Goal: Task Accomplishment & Management: Manage account settings

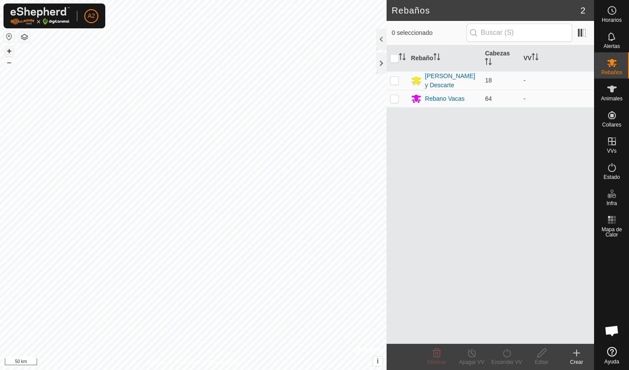
click at [9, 52] on button "+" at bounding box center [9, 51] width 10 height 10
click at [10, 38] on button "button" at bounding box center [9, 36] width 10 height 10
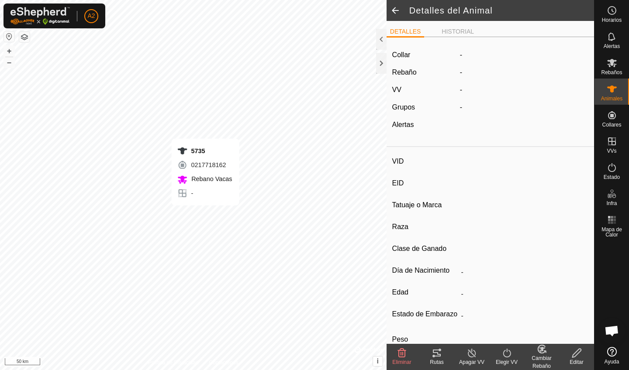
type input "5735"
type input "-"
type input "Aubrac"
type input "PRENADA B"
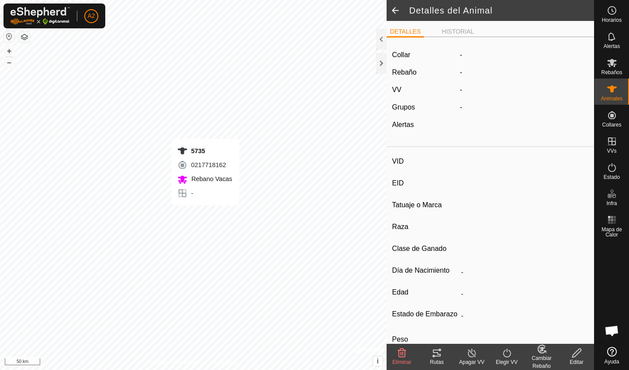
type input "03/2019"
type input "6 years 7 months"
type input "Preñada"
type input "505 kg"
type input "-"
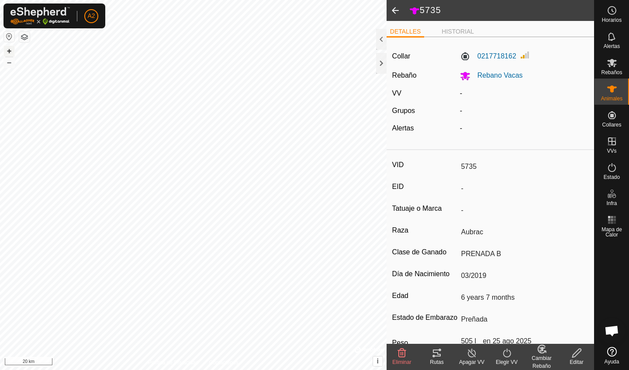
click at [10, 53] on button "+" at bounding box center [9, 51] width 10 height 10
click at [11, 52] on button "+" at bounding box center [9, 51] width 10 height 10
click at [10, 47] on button "+" at bounding box center [9, 51] width 10 height 10
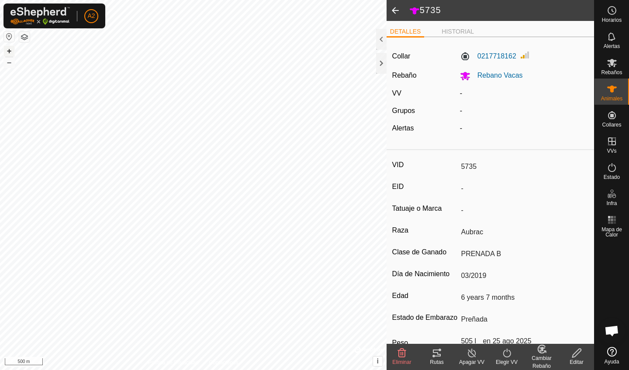
click at [10, 47] on button "+" at bounding box center [9, 51] width 10 height 10
click at [8, 52] on button "+" at bounding box center [9, 51] width 10 height 10
click at [615, 68] on es-mob-svg-icon at bounding box center [612, 63] width 16 height 14
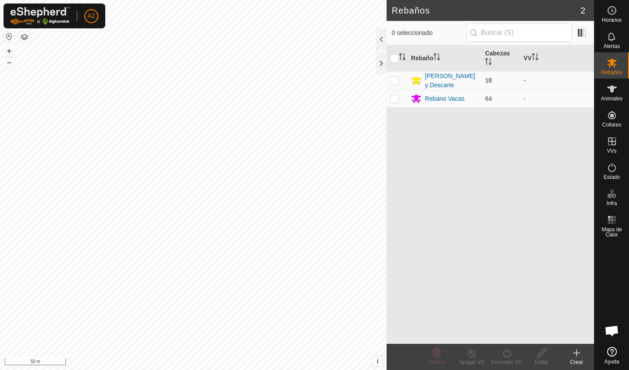
click at [395, 84] on td at bounding box center [397, 80] width 21 height 19
checkbox input "true"
click at [507, 362] on div "Encender VV" at bounding box center [506, 363] width 35 height 8
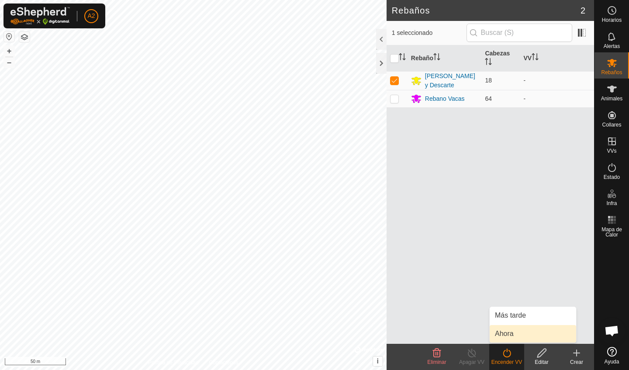
click at [510, 339] on link "Ahora" at bounding box center [533, 333] width 87 height 17
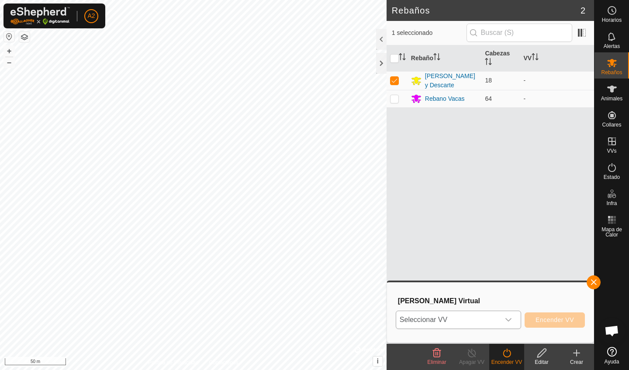
click at [506, 315] on div "dropdown trigger" at bounding box center [508, 320] width 17 height 17
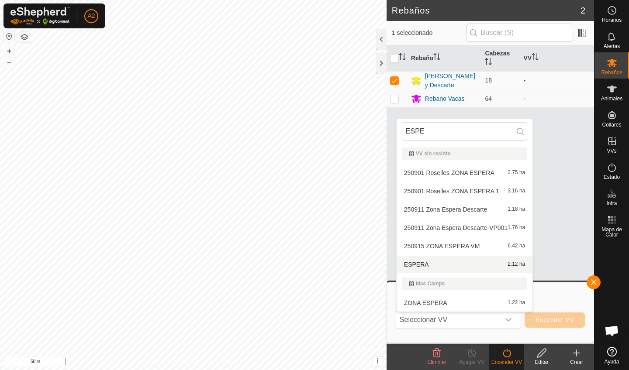
type input "ESPE"
click at [25, 32] on button "button" at bounding box center [24, 37] width 10 height 10
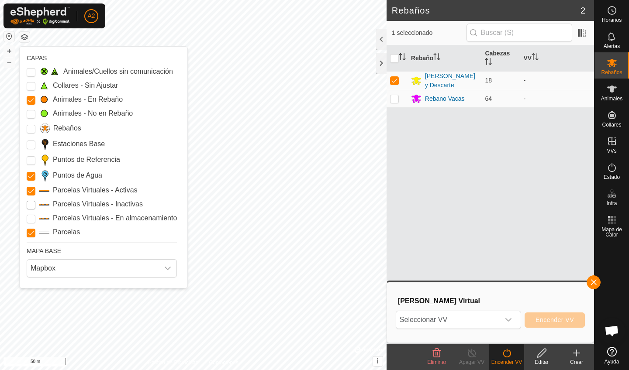
click at [34, 208] on Inactive "Parcelas Virtuales - Inactivas" at bounding box center [31, 205] width 9 height 9
click at [459, 329] on p-select "Seleccionar VV" at bounding box center [458, 320] width 125 height 18
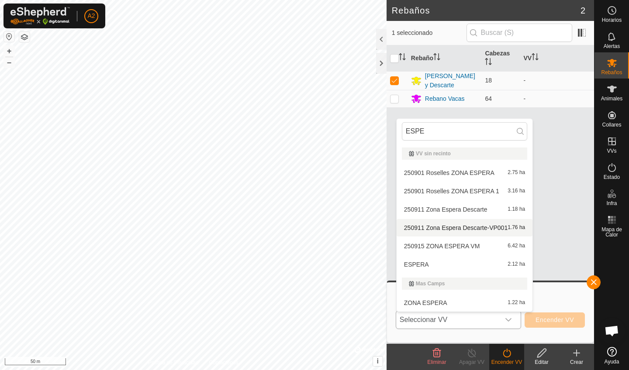
click at [460, 229] on li "250911 Zona Espera Descarte-VP001 1.76 ha" at bounding box center [465, 227] width 136 height 17
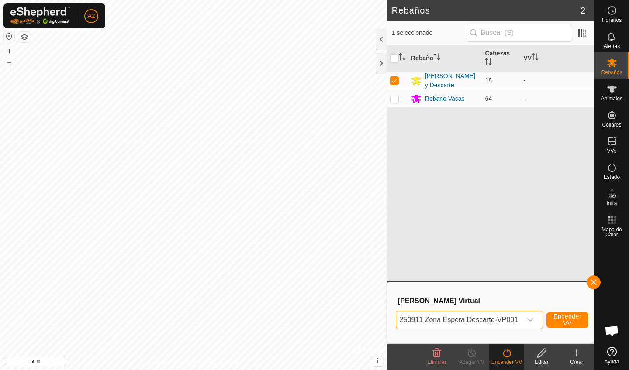
click at [569, 322] on span "Encender VV" at bounding box center [568, 320] width 28 height 14
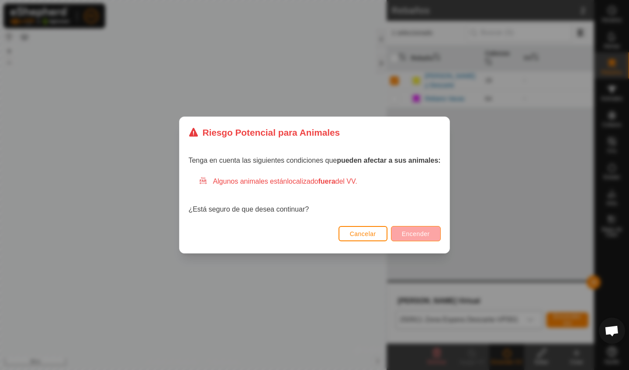
click at [413, 231] on span "Encender" at bounding box center [416, 234] width 28 height 7
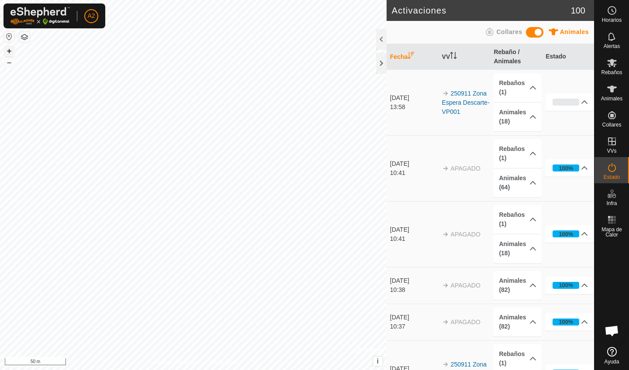
click at [7, 51] on button "+" at bounding box center [9, 51] width 10 height 10
click at [613, 71] on span "Rebaños" at bounding box center [611, 72] width 21 height 5
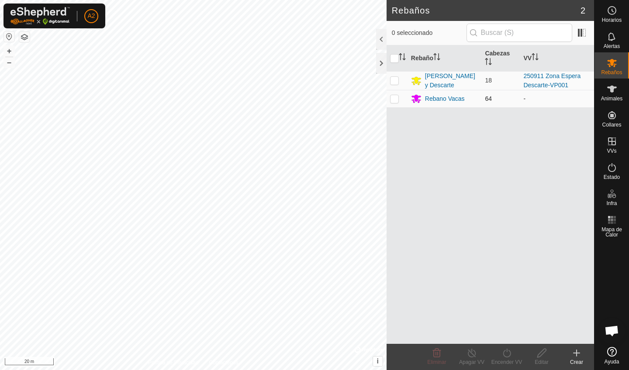
click at [397, 97] on p-checkbox at bounding box center [394, 98] width 9 height 7
checkbox input "true"
click at [504, 357] on icon at bounding box center [507, 353] width 11 height 10
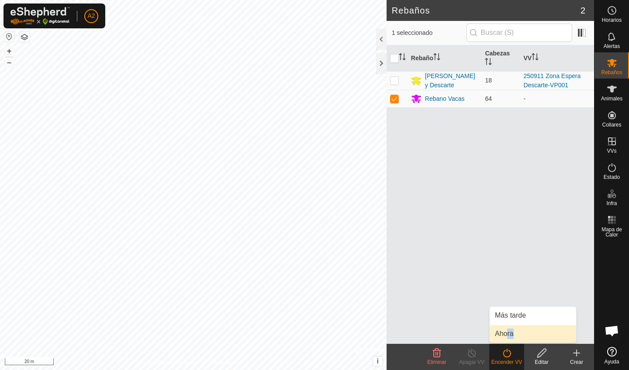
click at [508, 336] on link "Ahora" at bounding box center [533, 333] width 87 height 17
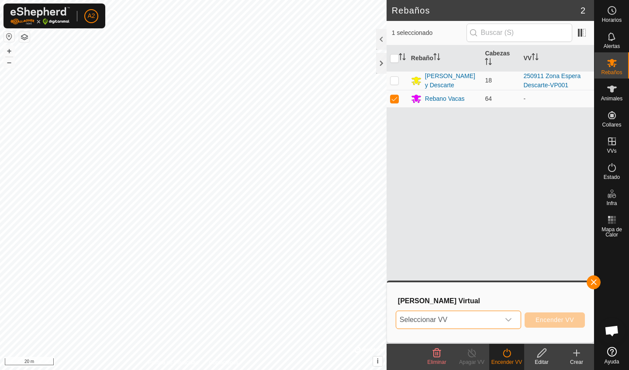
click at [471, 314] on span "Seleccionar VV" at bounding box center [448, 320] width 104 height 17
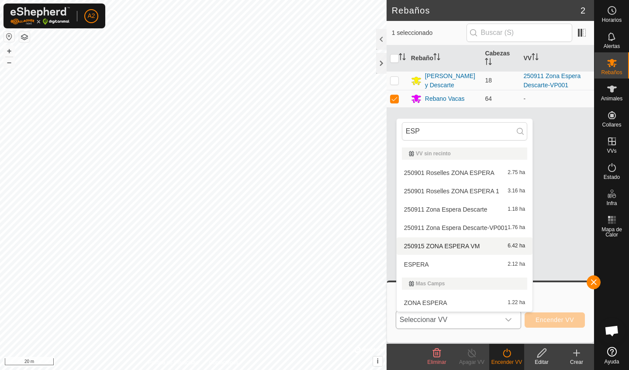
type input "ESP"
click at [472, 245] on li "250915 ZONA ESPERA VM 6.42 ha" at bounding box center [465, 246] width 136 height 17
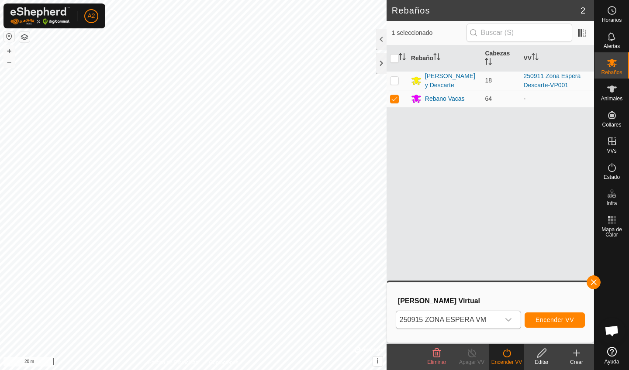
click at [542, 316] on button "Encender VV" at bounding box center [555, 320] width 60 height 15
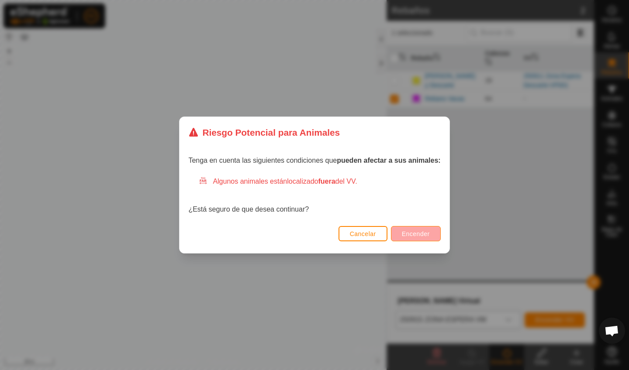
click at [417, 236] on span "Encender" at bounding box center [416, 234] width 28 height 7
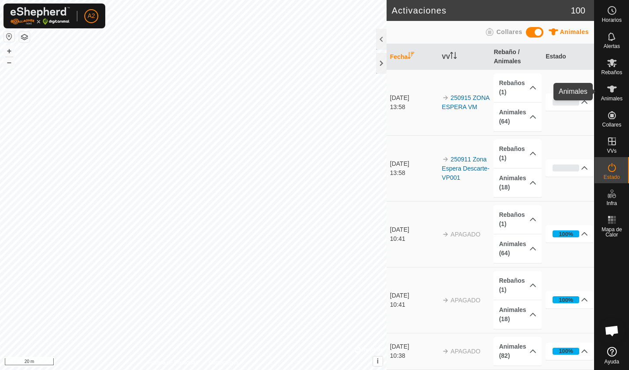
click at [614, 100] on span "Animales" at bounding box center [611, 98] width 21 height 5
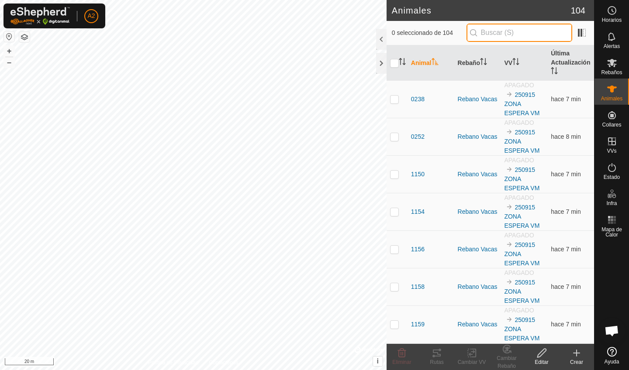
click at [519, 31] on input "text" at bounding box center [520, 33] width 106 height 18
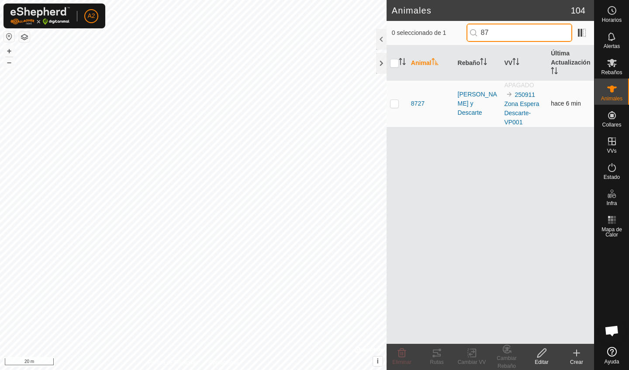
type input "8"
type input "7"
type input "6"
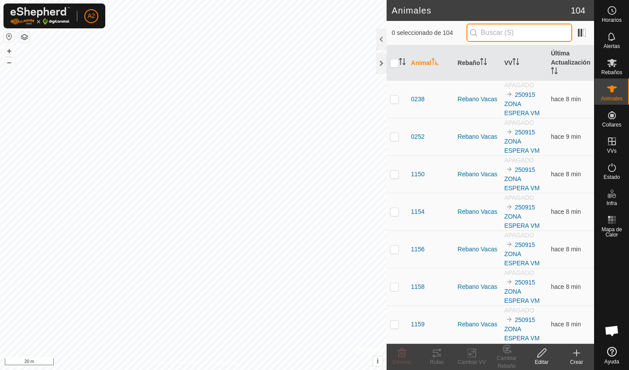
click at [523, 38] on input "text" at bounding box center [520, 33] width 106 height 18
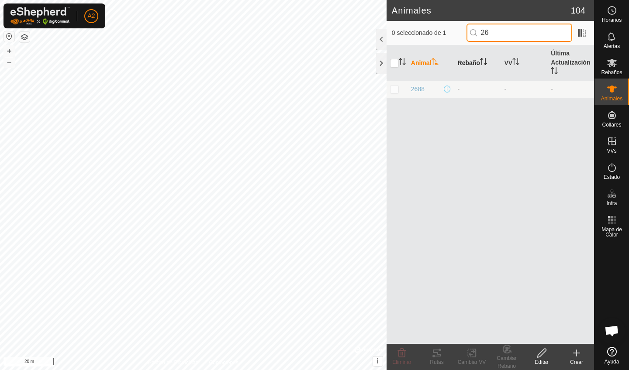
type input "2"
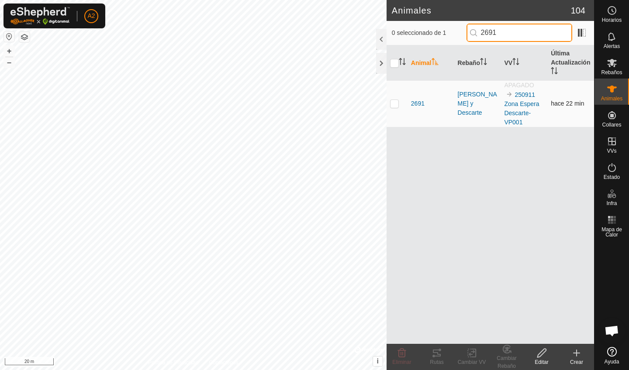
type input "2691"
click at [393, 106] on p-checkbox at bounding box center [394, 103] width 9 height 7
checkbox input "true"
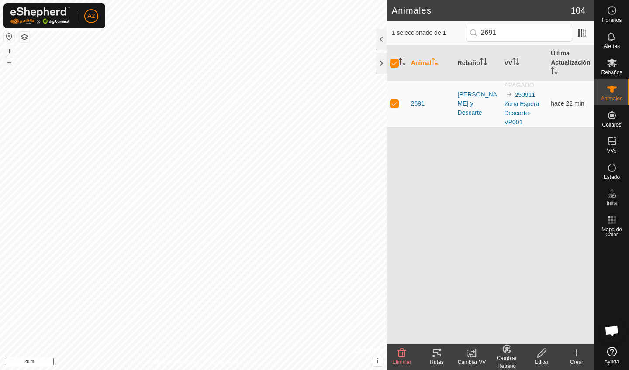
click at [506, 360] on div "Cambiar Rebaño" at bounding box center [506, 363] width 35 height 16
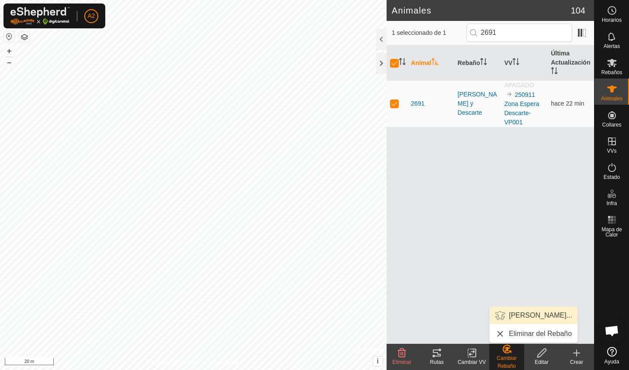
click at [522, 322] on link "[PERSON_NAME]..." at bounding box center [534, 315] width 88 height 17
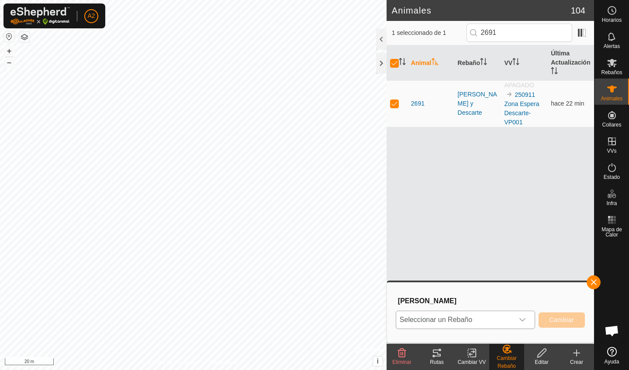
click at [471, 318] on span "Seleccionar un Rebaño" at bounding box center [455, 320] width 118 height 17
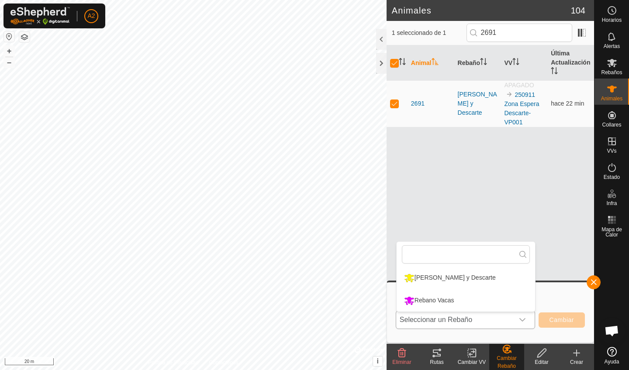
click at [457, 303] on li "Rebano Vacas" at bounding box center [466, 301] width 138 height 22
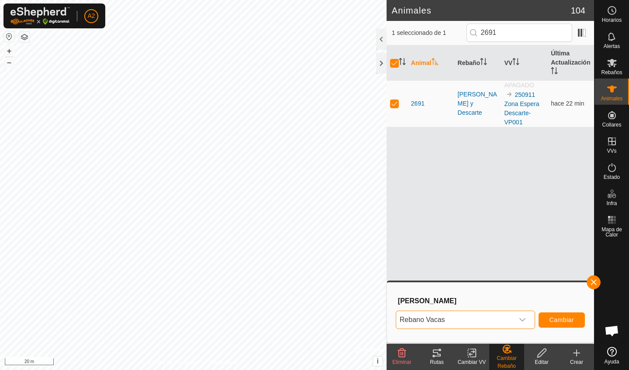
click at [562, 314] on button "Cambiar" at bounding box center [562, 320] width 46 height 15
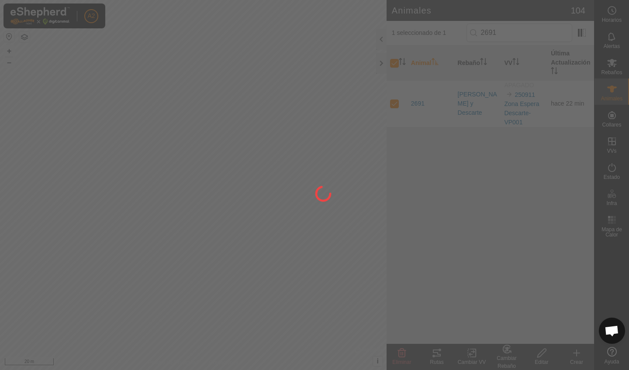
checkbox input "false"
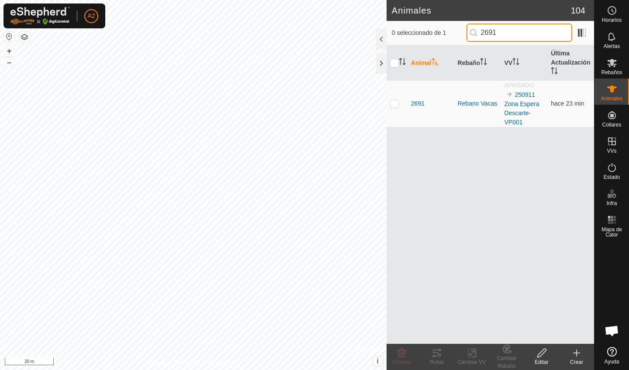
click at [513, 38] on input "2691" at bounding box center [520, 33] width 106 height 18
type input "2"
type input "2695"
click at [398, 103] on p-checkbox at bounding box center [394, 103] width 9 height 7
checkbox input "true"
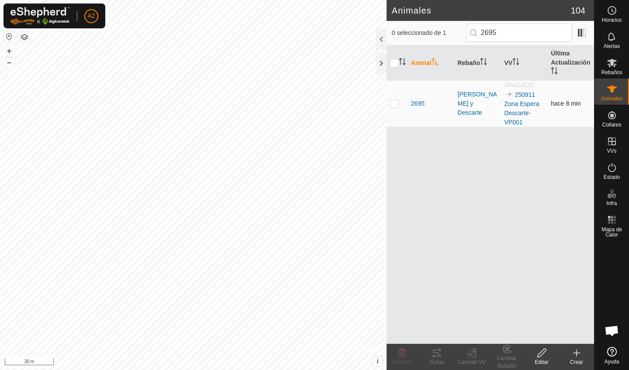
checkbox input "true"
click at [509, 357] on div "Cambiar Rebaño" at bounding box center [506, 363] width 35 height 16
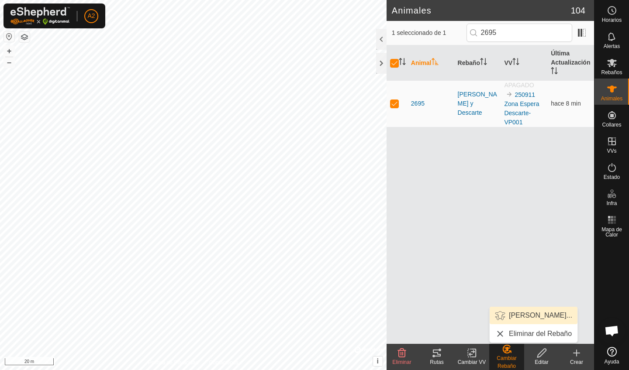
click at [523, 320] on link "[PERSON_NAME]..." at bounding box center [534, 315] width 88 height 17
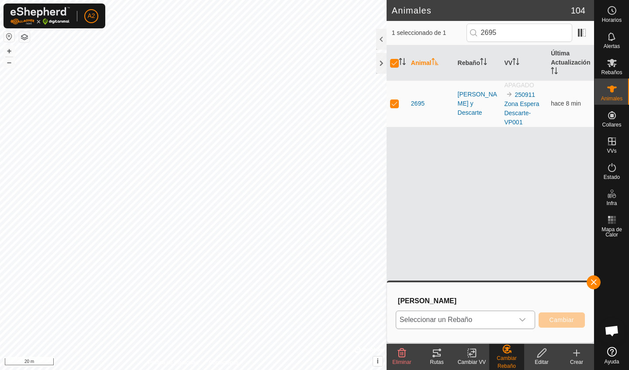
click at [493, 319] on span "Seleccionar un Rebaño" at bounding box center [455, 320] width 118 height 17
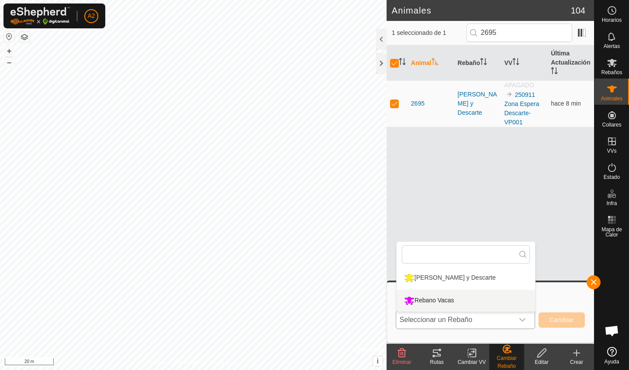
click at [449, 302] on li "Rebano Vacas" at bounding box center [466, 301] width 138 height 22
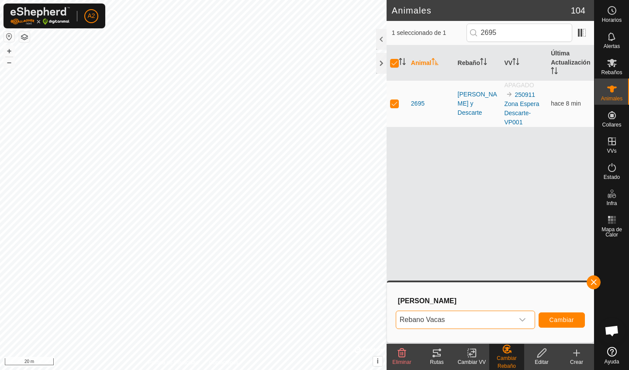
click at [557, 322] on span "Cambiar" at bounding box center [562, 320] width 24 height 7
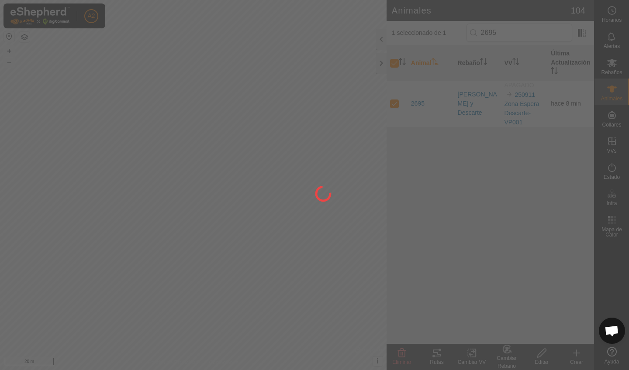
checkbox input "false"
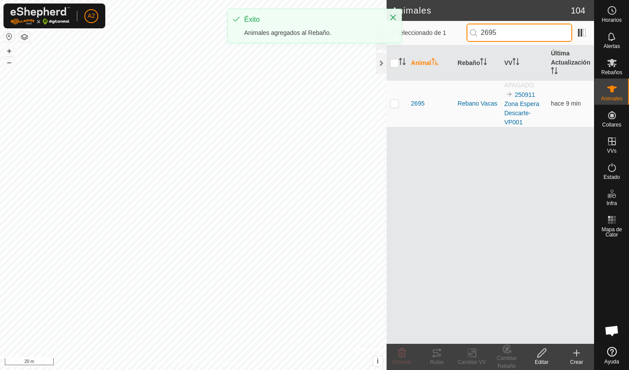
click at [515, 36] on input "2695" at bounding box center [520, 33] width 106 height 18
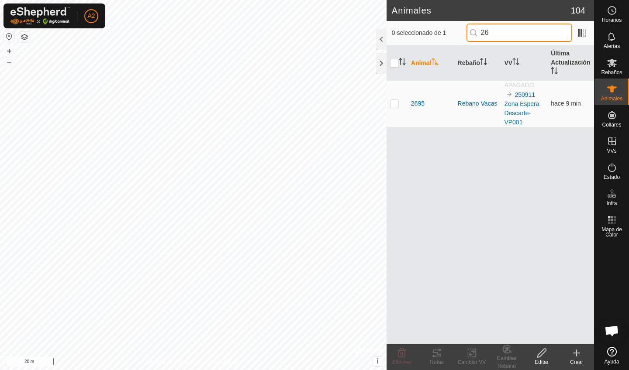
type input "2"
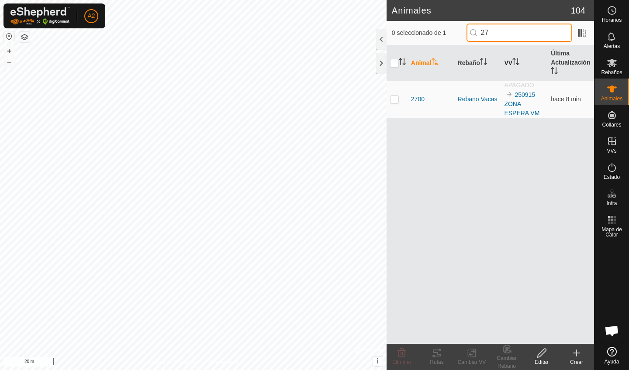
type input "2"
type input "7"
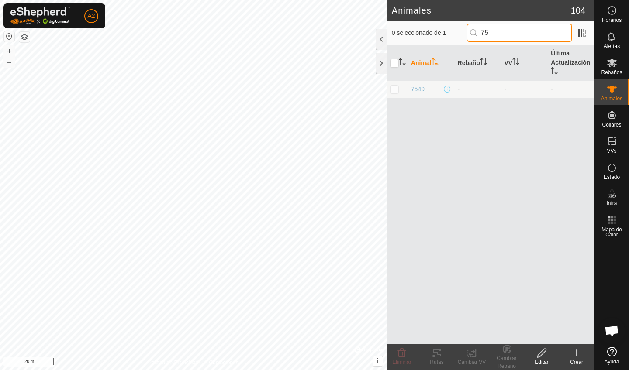
type input "7"
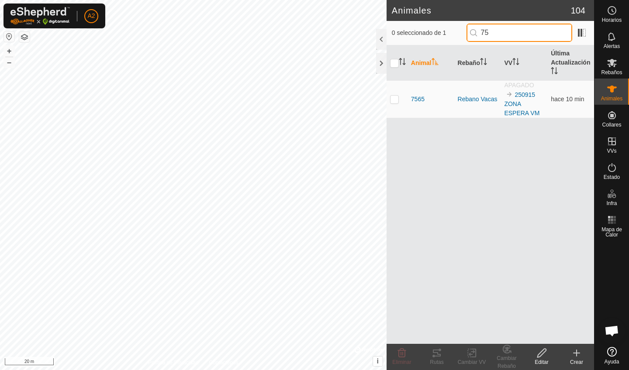
type input "7"
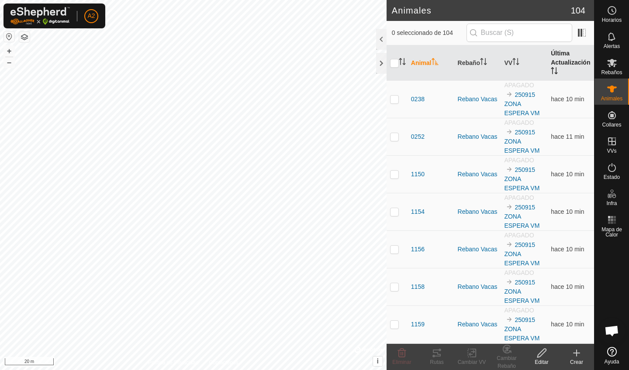
click at [555, 79] on th "Última Actualización" at bounding box center [570, 62] width 47 height 35
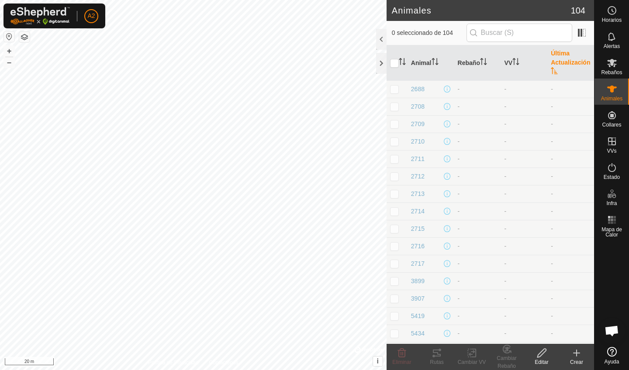
click at [592, 73] on span at bounding box center [592, 62] width 3 height 35
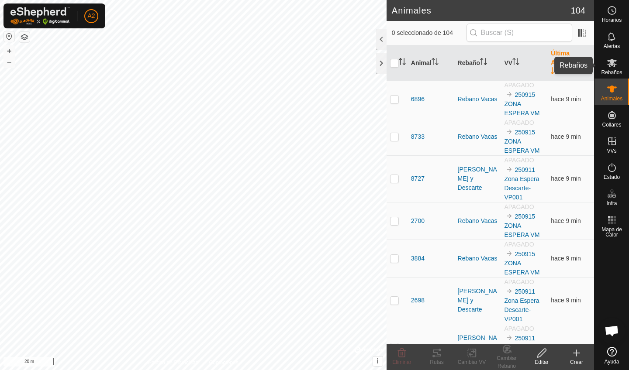
click at [604, 73] on span "Rebaños" at bounding box center [611, 72] width 21 height 5
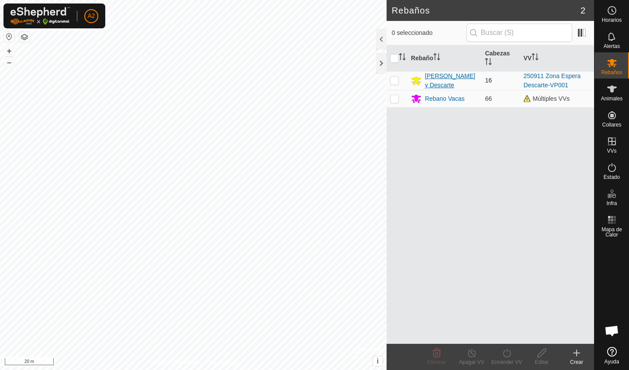
click at [441, 74] on div "[PERSON_NAME] y Descarte" at bounding box center [451, 81] width 53 height 18
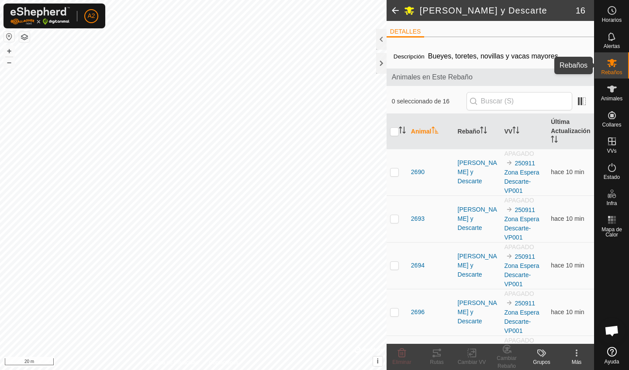
click at [622, 64] on div "Rebaños" at bounding box center [612, 65] width 35 height 26
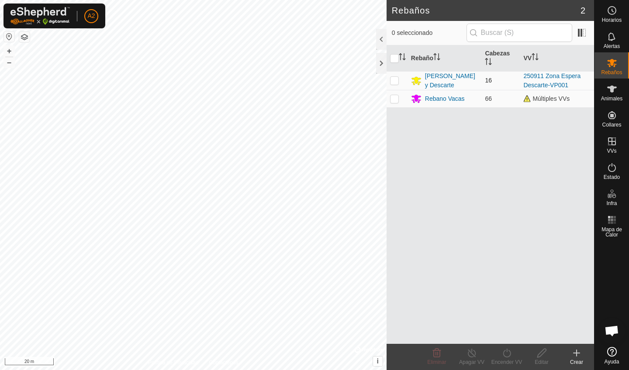
click at [395, 78] on p-checkbox at bounding box center [394, 80] width 9 height 7
checkbox input "true"
click at [542, 358] on icon at bounding box center [542, 353] width 11 height 10
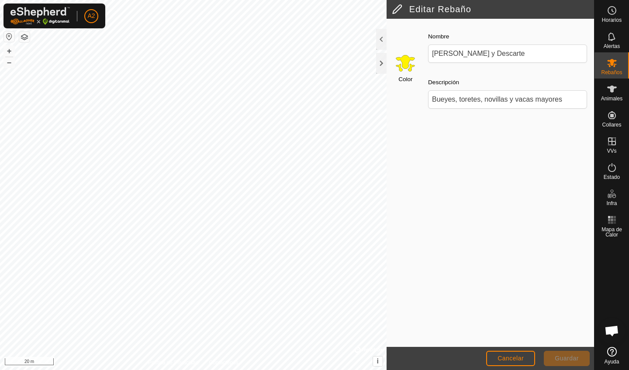
click at [518, 355] on button "Cancelar" at bounding box center [510, 358] width 49 height 15
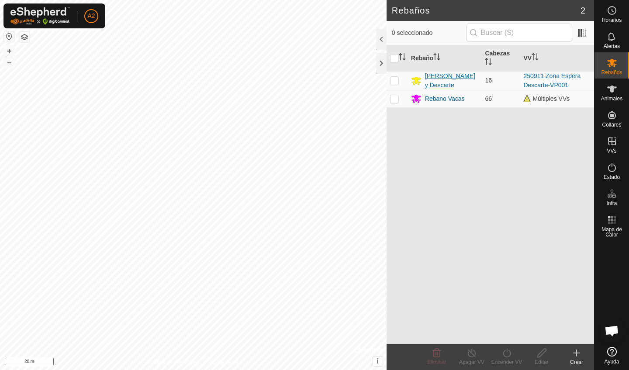
click at [443, 78] on div "[PERSON_NAME] y Descarte" at bounding box center [451, 81] width 53 height 18
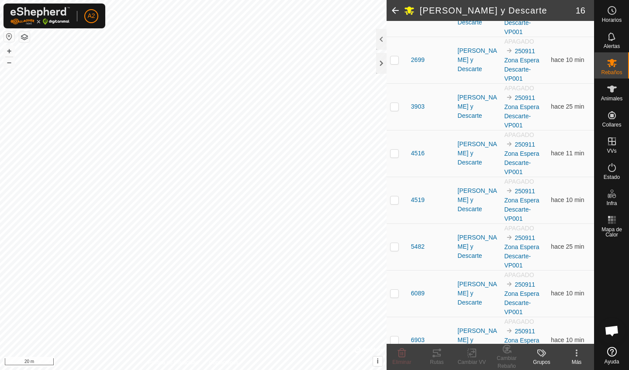
scroll to position [393, 0]
click at [398, 156] on p-checkbox at bounding box center [394, 152] width 9 height 7
click at [508, 357] on div "Cambiar Rebaño" at bounding box center [506, 363] width 35 height 16
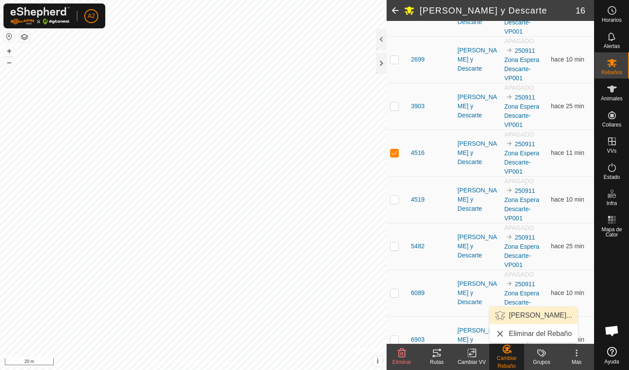
click at [526, 315] on link "[PERSON_NAME]..." at bounding box center [534, 315] width 88 height 17
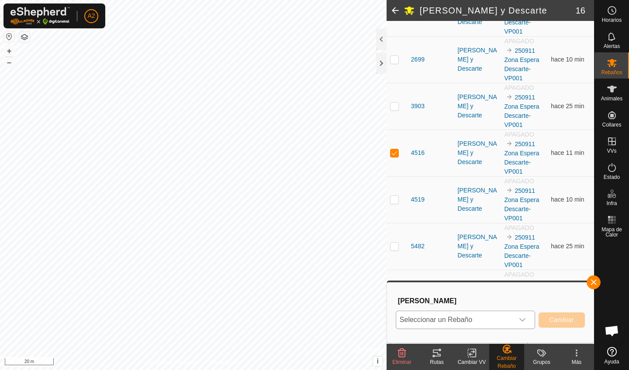
click at [485, 322] on span "Seleccionar un Rebaño" at bounding box center [455, 320] width 118 height 17
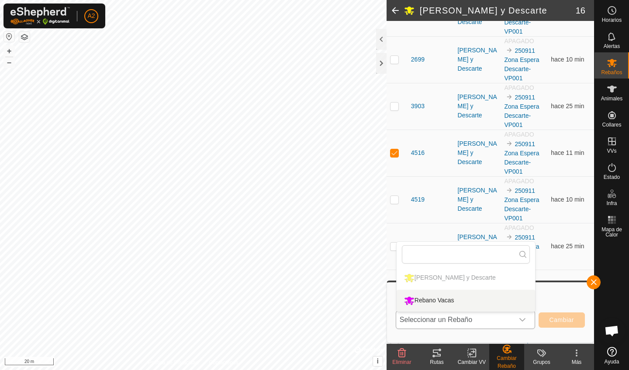
click at [460, 303] on li "Rebano Vacas" at bounding box center [466, 301] width 138 height 22
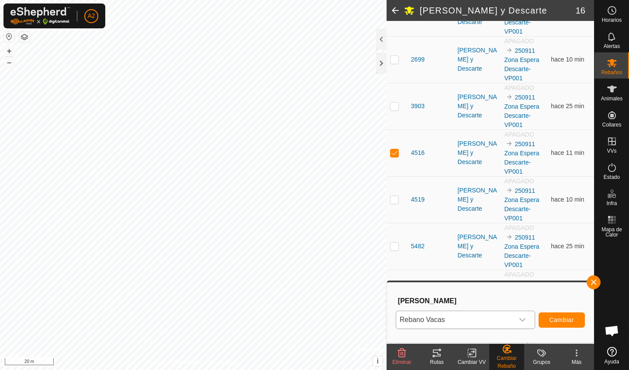
click at [559, 321] on span "Cambiar" at bounding box center [562, 320] width 24 height 7
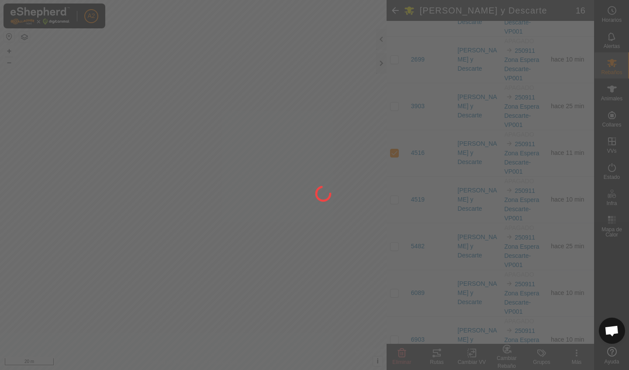
checkbox input "false"
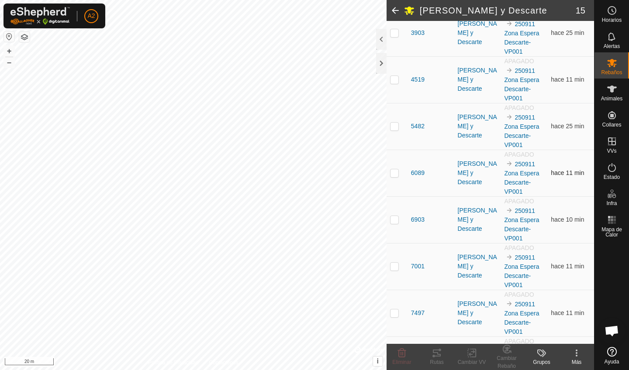
scroll to position [467, 0]
click at [395, 267] on p-checkbox at bounding box center [394, 266] width 9 height 7
click at [507, 359] on div "Cambiar Rebaño" at bounding box center [506, 363] width 35 height 16
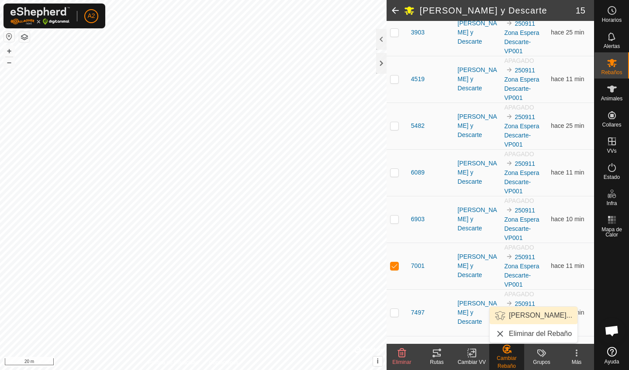
click at [520, 312] on link "[PERSON_NAME]..." at bounding box center [534, 315] width 88 height 17
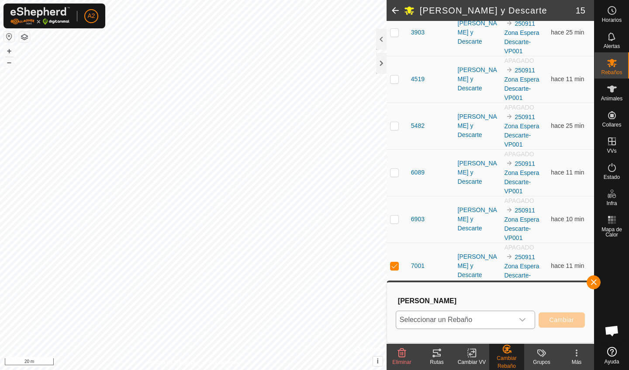
click at [476, 317] on span "Seleccionar un Rebaño" at bounding box center [455, 320] width 118 height 17
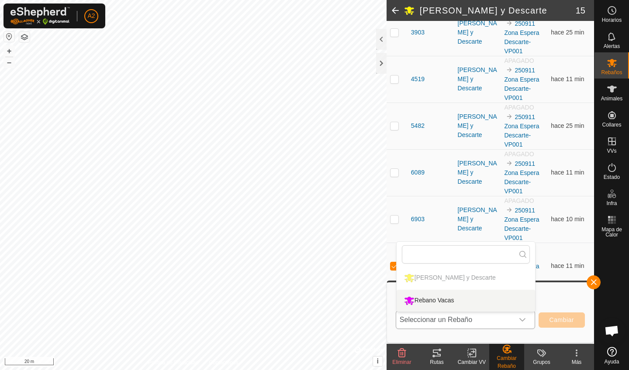
click at [473, 301] on li "Rebano Vacas" at bounding box center [466, 301] width 138 height 22
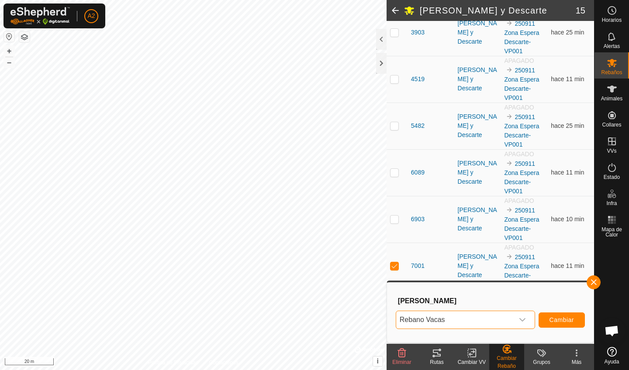
click at [561, 322] on span "Cambiar" at bounding box center [562, 320] width 24 height 7
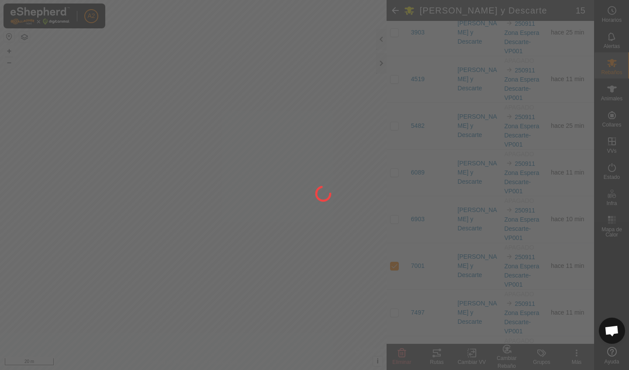
checkbox input "false"
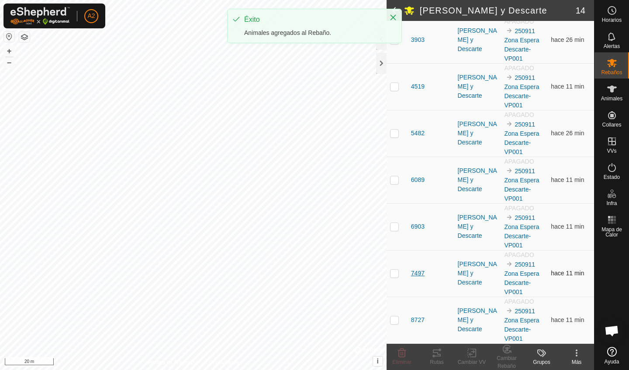
scroll to position [460, 0]
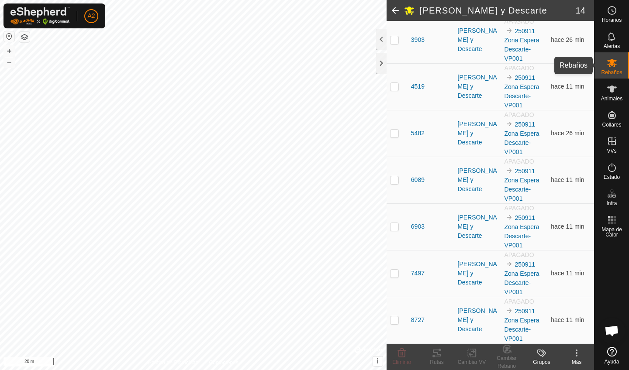
click at [615, 67] on icon at bounding box center [612, 63] width 10 height 10
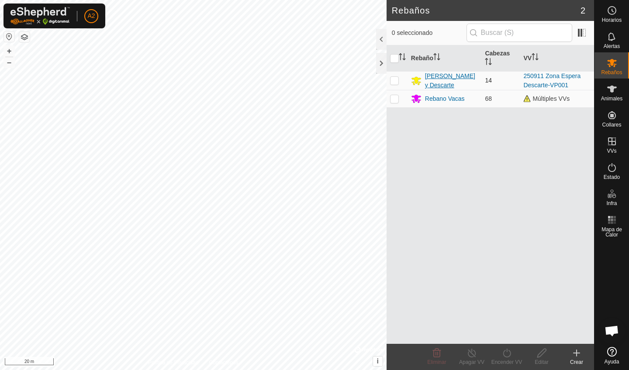
click at [434, 81] on div "[PERSON_NAME] y Descarte" at bounding box center [451, 81] width 53 height 18
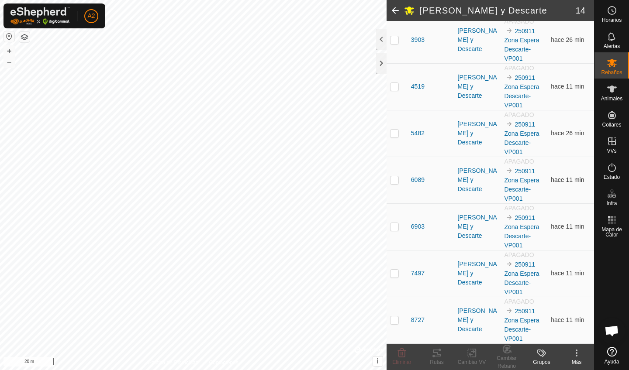
scroll to position [460, 0]
click at [413, 231] on span "6903" at bounding box center [418, 226] width 14 height 9
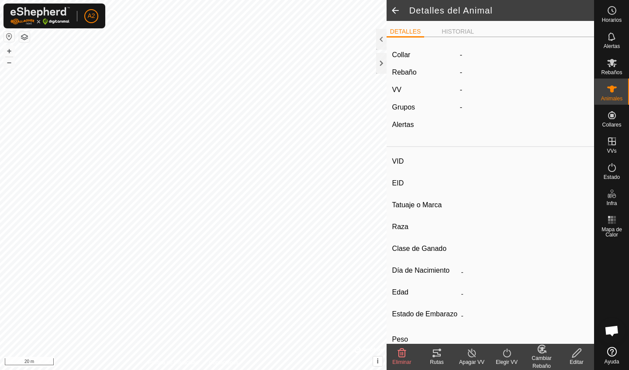
type input "6903"
type input "-"
type input "Francesa"
type input "Aubrac"
type input "PRENADA B"
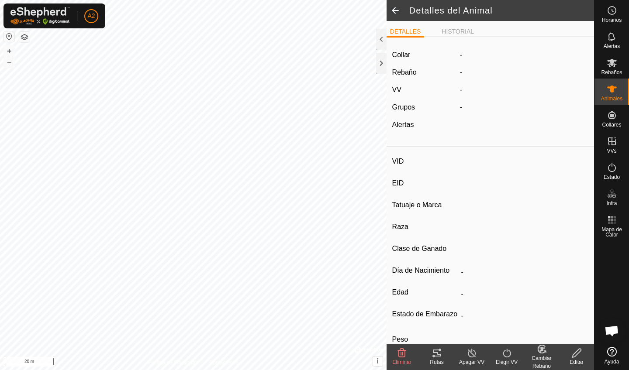
type input "05/2012"
type input "13 years 6 months"
type input "Preñada"
type input "615 kg"
type input "-"
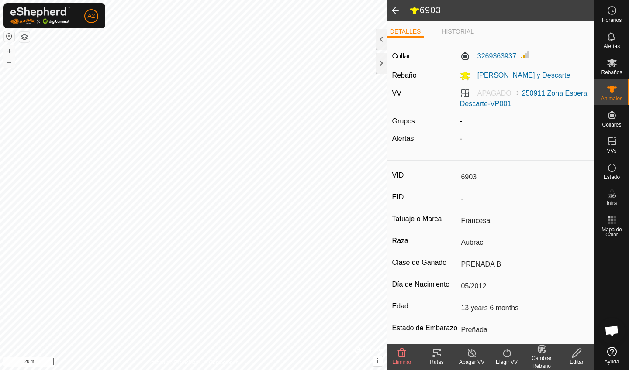
click at [541, 367] on div "Cambiar Rebaño" at bounding box center [541, 363] width 35 height 16
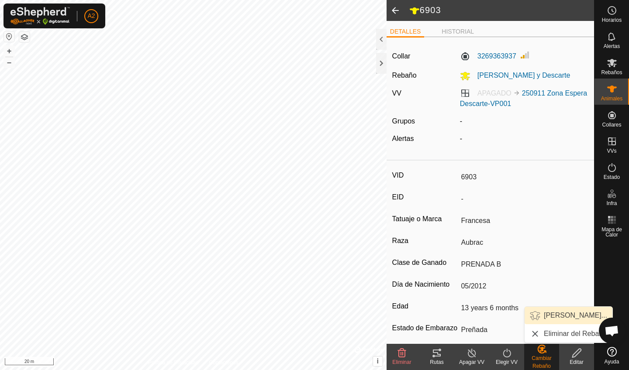
click at [564, 319] on link "[PERSON_NAME]..." at bounding box center [569, 315] width 88 height 17
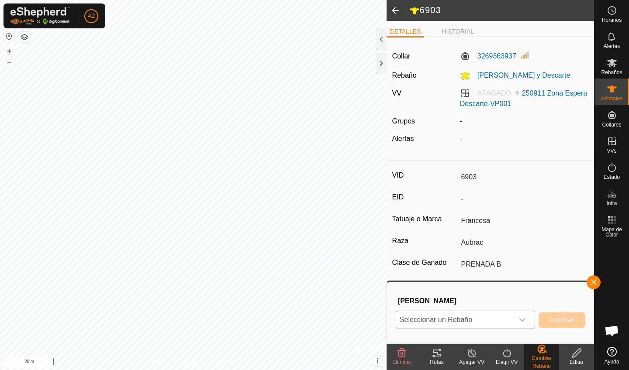
click at [479, 324] on span "Seleccionar un Rebaño" at bounding box center [455, 320] width 118 height 17
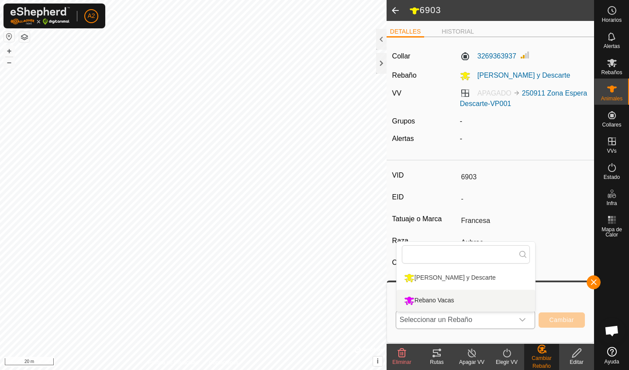
click at [451, 300] on li "Rebano Vacas" at bounding box center [466, 301] width 138 height 22
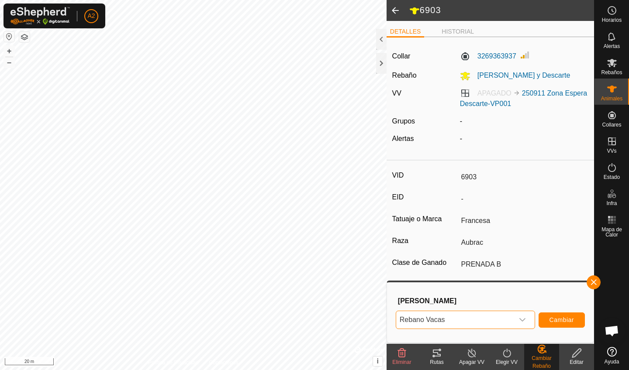
click at [567, 321] on span "Cambiar" at bounding box center [562, 320] width 24 height 7
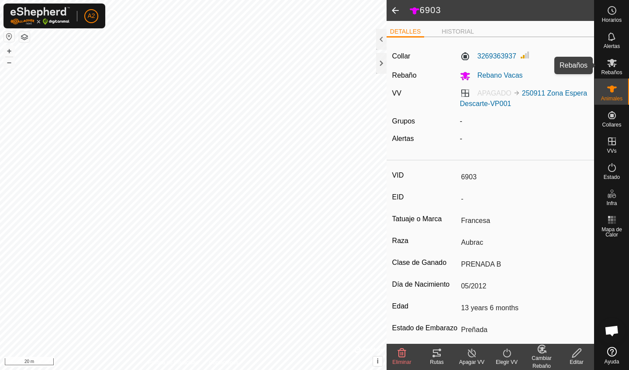
click at [607, 61] on icon at bounding box center [612, 63] width 10 height 10
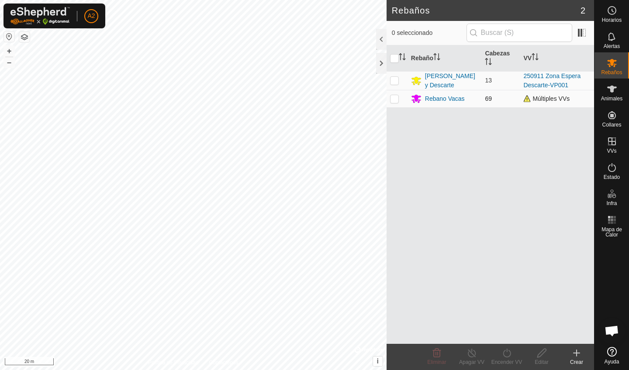
click at [544, 101] on span "Múltiples VVs" at bounding box center [546, 98] width 46 height 7
click at [397, 99] on p-checkbox at bounding box center [394, 98] width 9 height 7
checkbox input "true"
click at [478, 360] on div "Apagar VV" at bounding box center [471, 363] width 35 height 8
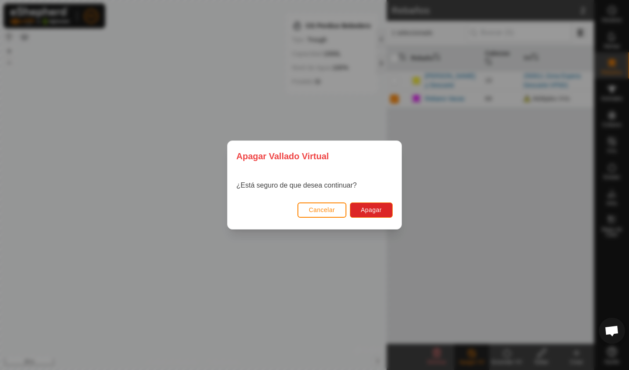
click at [334, 214] on button "Cancelar" at bounding box center [322, 210] width 49 height 15
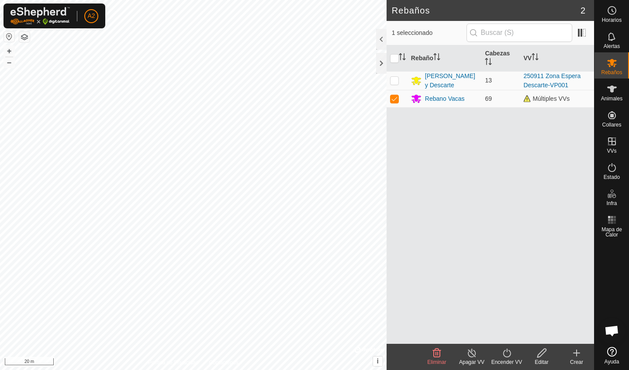
click at [507, 360] on div "Encender VV" at bounding box center [506, 363] width 35 height 8
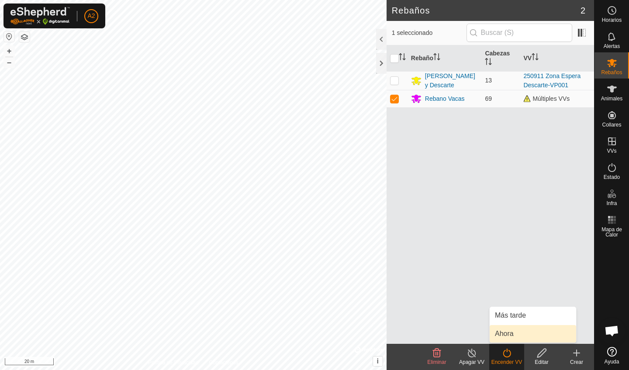
click at [531, 338] on link "Ahora" at bounding box center [533, 333] width 87 height 17
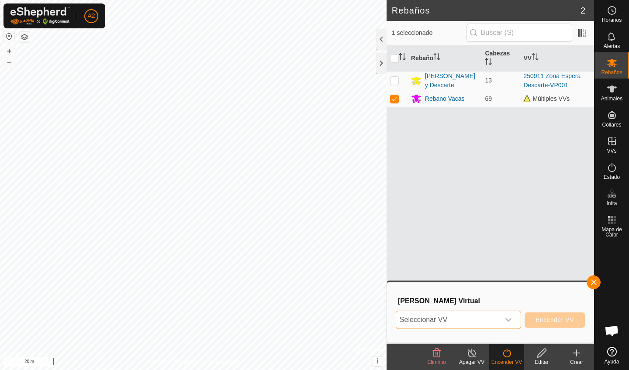
click at [479, 318] on span "Seleccionar VV" at bounding box center [448, 320] width 104 height 17
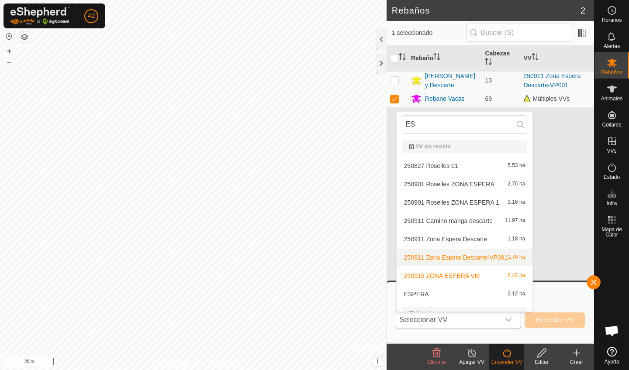
type input "ES"
click at [459, 261] on li "250911 Zona Espera Descarte-VP001 1.76 ha" at bounding box center [465, 257] width 136 height 17
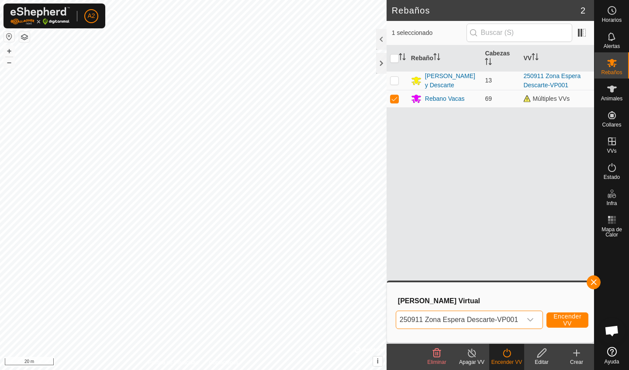
click at [564, 319] on span "Encender VV" at bounding box center [568, 320] width 28 height 14
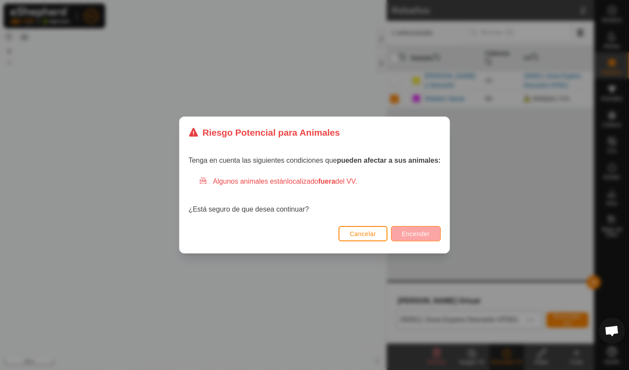
click at [408, 232] on span "Encender" at bounding box center [416, 234] width 28 height 7
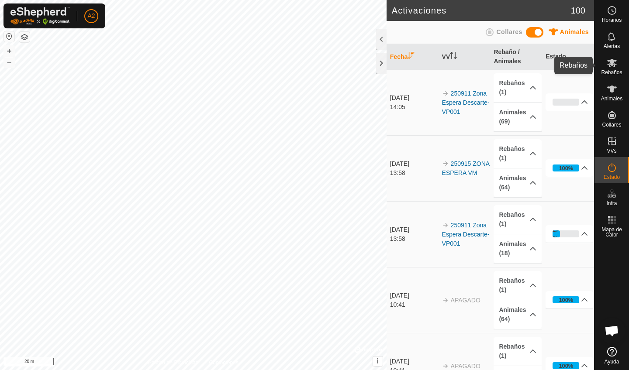
click at [604, 70] on span "Rebaños" at bounding box center [611, 72] width 21 height 5
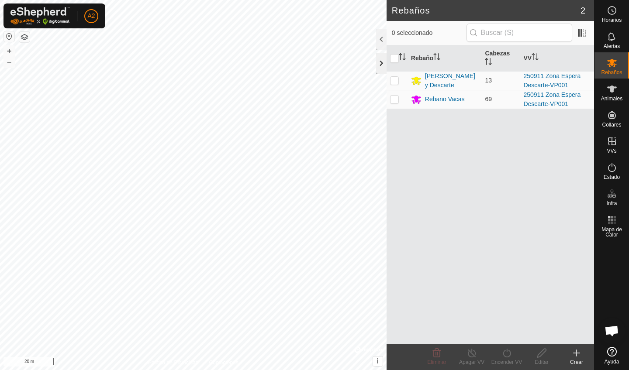
click at [377, 67] on div at bounding box center [381, 63] width 10 height 21
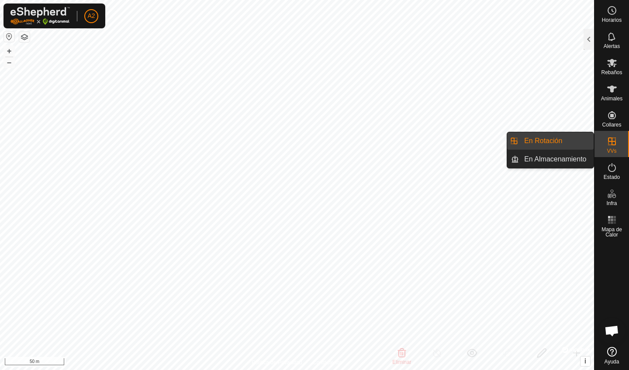
click at [581, 143] on link "En Rotación" at bounding box center [556, 140] width 75 height 17
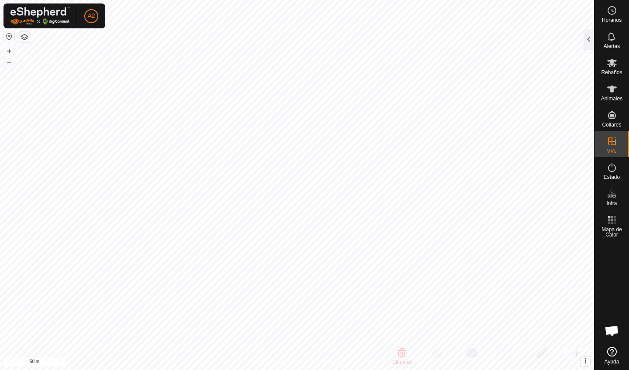
click at [605, 66] on es-mob-svg-icon at bounding box center [612, 63] width 16 height 14
click at [610, 67] on icon at bounding box center [612, 63] width 10 height 10
click at [590, 50] on div at bounding box center [589, 41] width 10 height 24
click at [590, 38] on div at bounding box center [589, 39] width 10 height 21
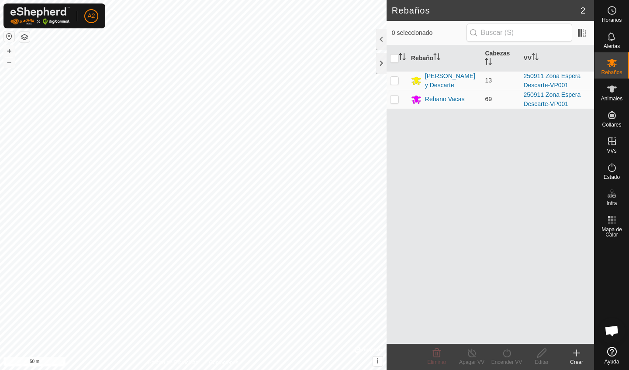
click at [398, 99] on p-checkbox at bounding box center [394, 99] width 9 height 7
checkbox input "true"
click at [500, 358] on turn-on-svg-icon at bounding box center [506, 353] width 35 height 10
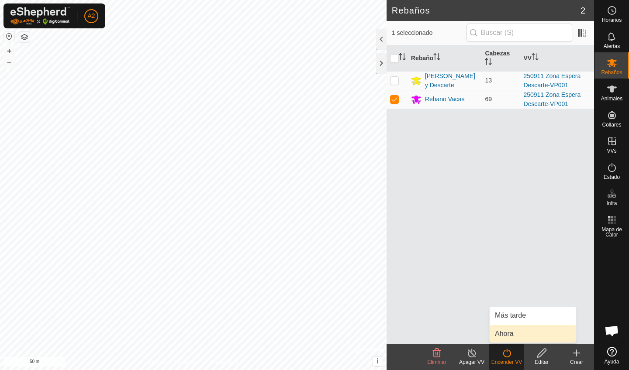
click at [507, 339] on link "Ahora" at bounding box center [533, 333] width 87 height 17
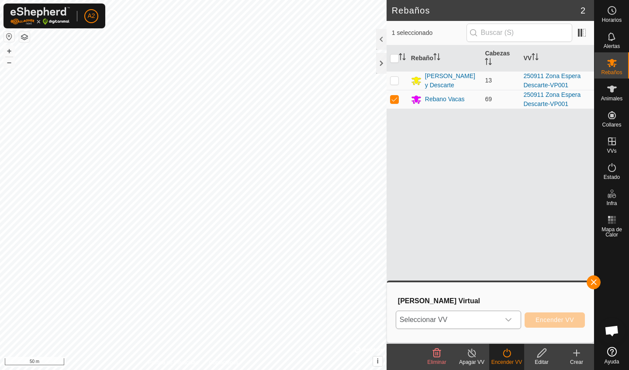
click at [486, 325] on span "Seleccionar VV" at bounding box center [448, 320] width 104 height 17
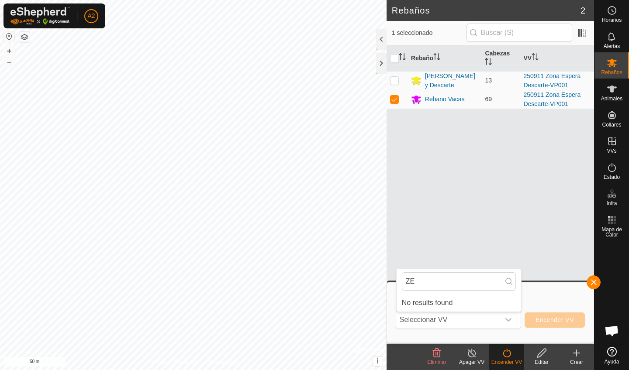
type input "Z"
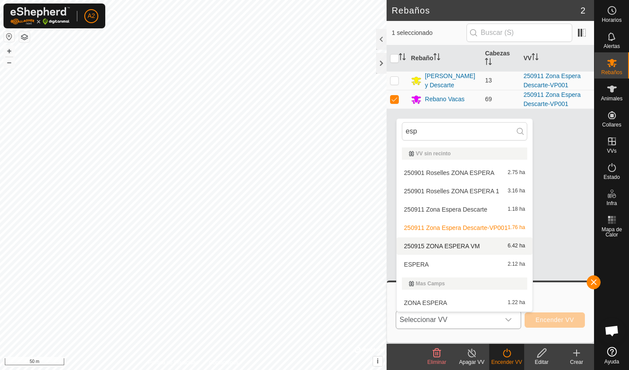
type input "esp"
click at [478, 249] on li "250915 ZONA ESPERA VM 6.42 ha" at bounding box center [465, 246] width 136 height 17
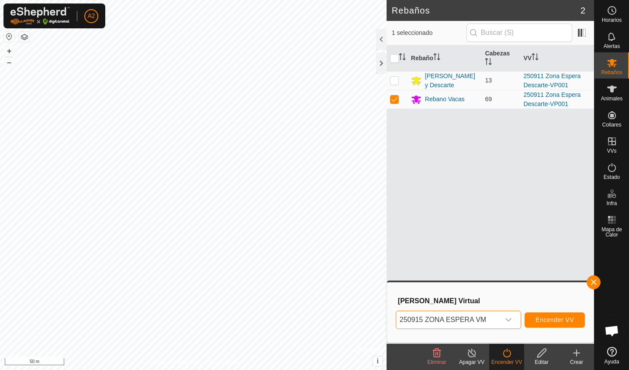
click at [552, 322] on span "Encender VV" at bounding box center [555, 320] width 38 height 7
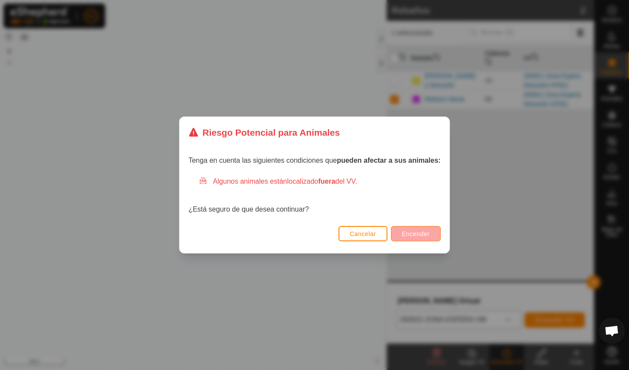
click at [419, 235] on span "Encender" at bounding box center [416, 234] width 28 height 7
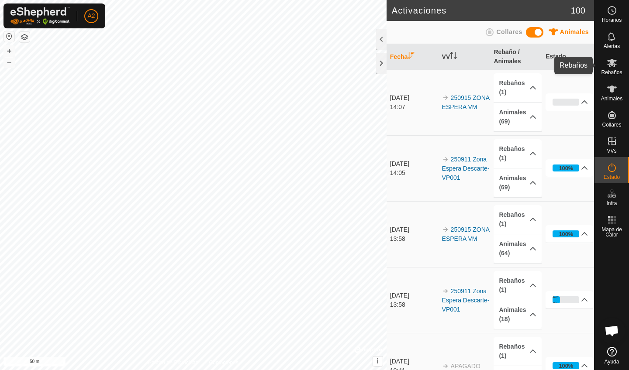
click at [613, 72] on span "Rebaños" at bounding box center [611, 72] width 21 height 5
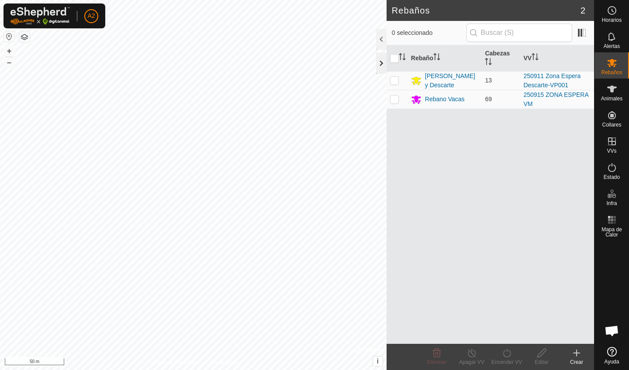
click at [384, 64] on div at bounding box center [381, 63] width 10 height 21
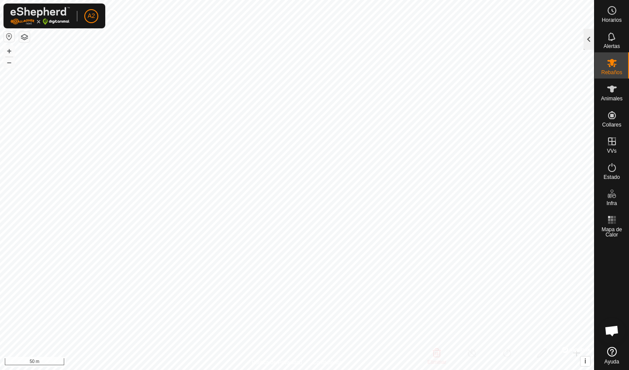
click at [594, 40] on div at bounding box center [589, 39] width 10 height 21
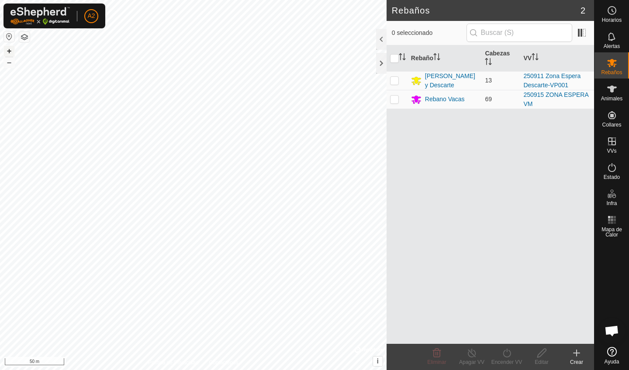
click at [7, 52] on button "+" at bounding box center [9, 51] width 10 height 10
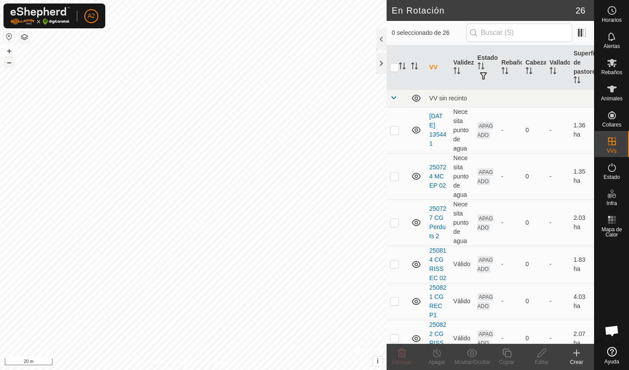
click at [10, 64] on button "–" at bounding box center [9, 62] width 10 height 10
click at [7, 66] on button "–" at bounding box center [9, 62] width 10 height 10
click at [10, 54] on button "+" at bounding box center [9, 51] width 10 height 10
click at [9, 52] on button "+" at bounding box center [9, 51] width 10 height 10
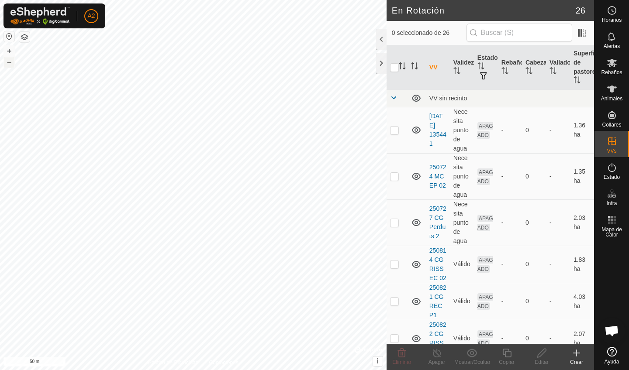
click at [9, 63] on button "–" at bounding box center [9, 62] width 10 height 10
